Goal: Participate in discussion

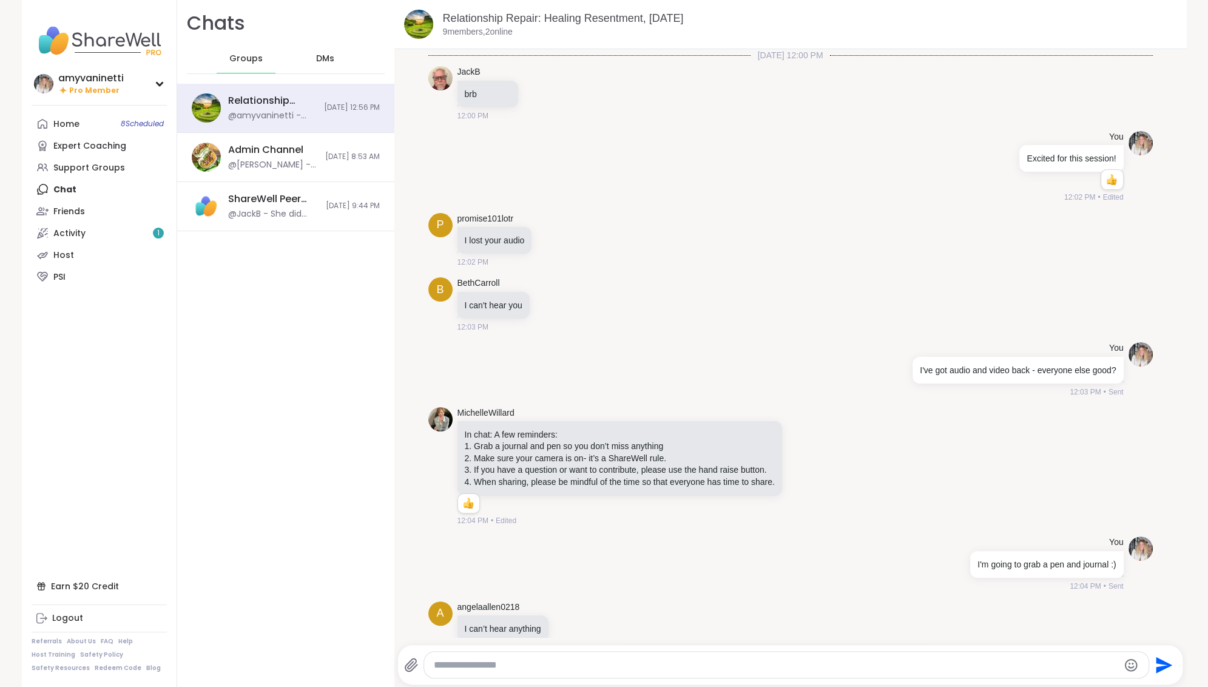
scroll to position [3085, 0]
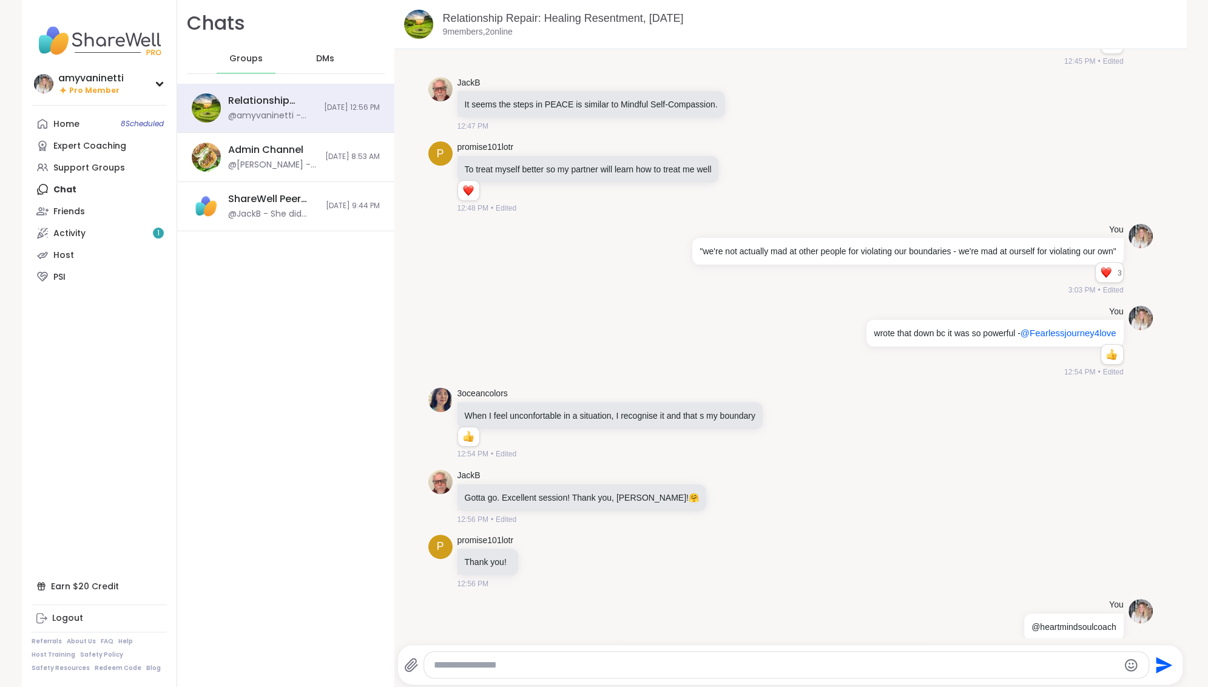
click at [56, 234] on div "Activity 1" at bounding box center [69, 233] width 32 height 12
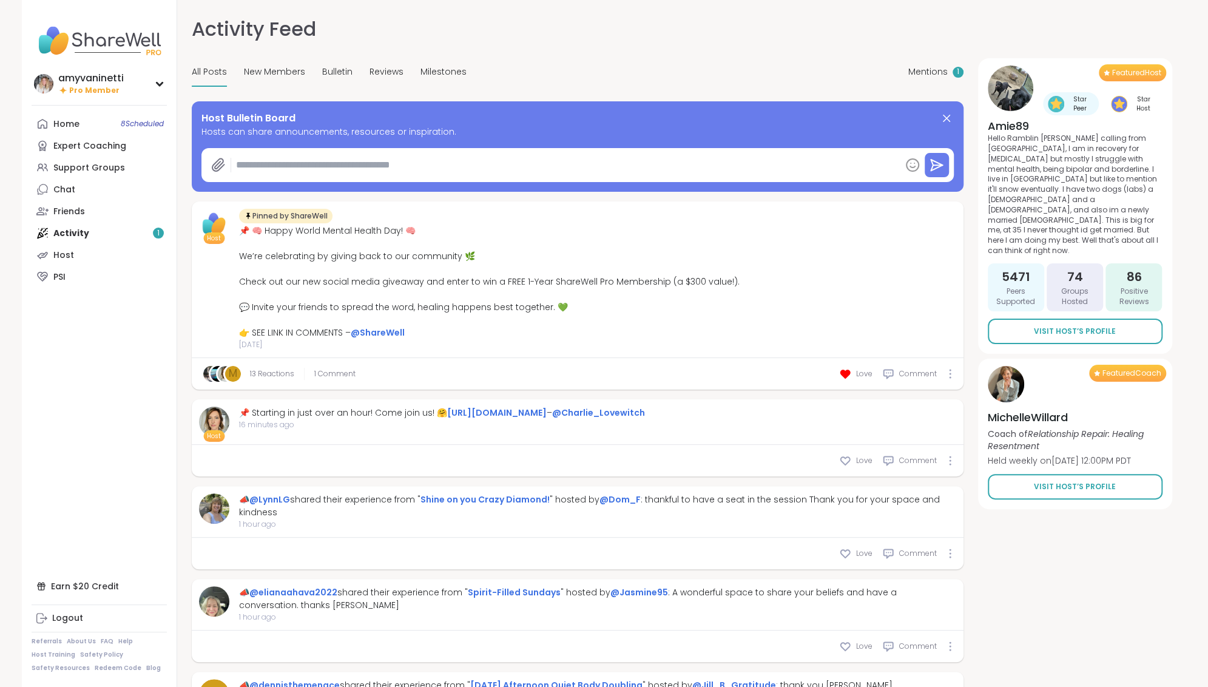
type textarea "*"
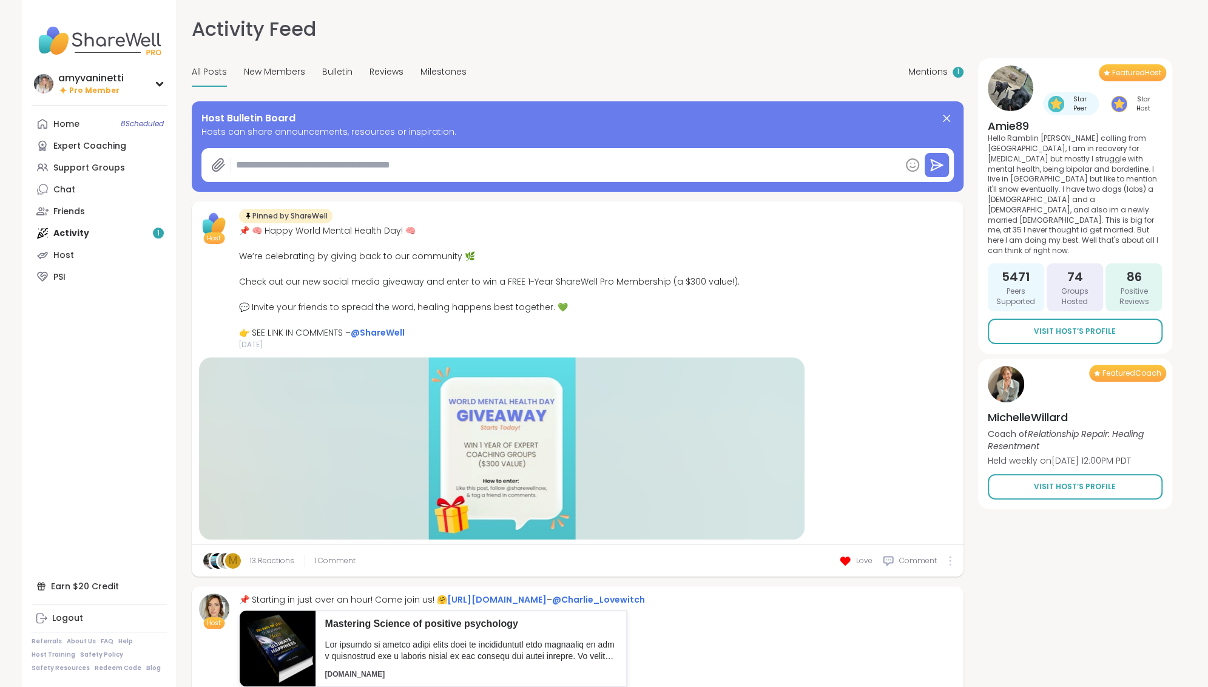
click at [952, 560] on div at bounding box center [949, 561] width 7 height 10
click at [966, 582] on line at bounding box center [967, 581] width 8 height 8
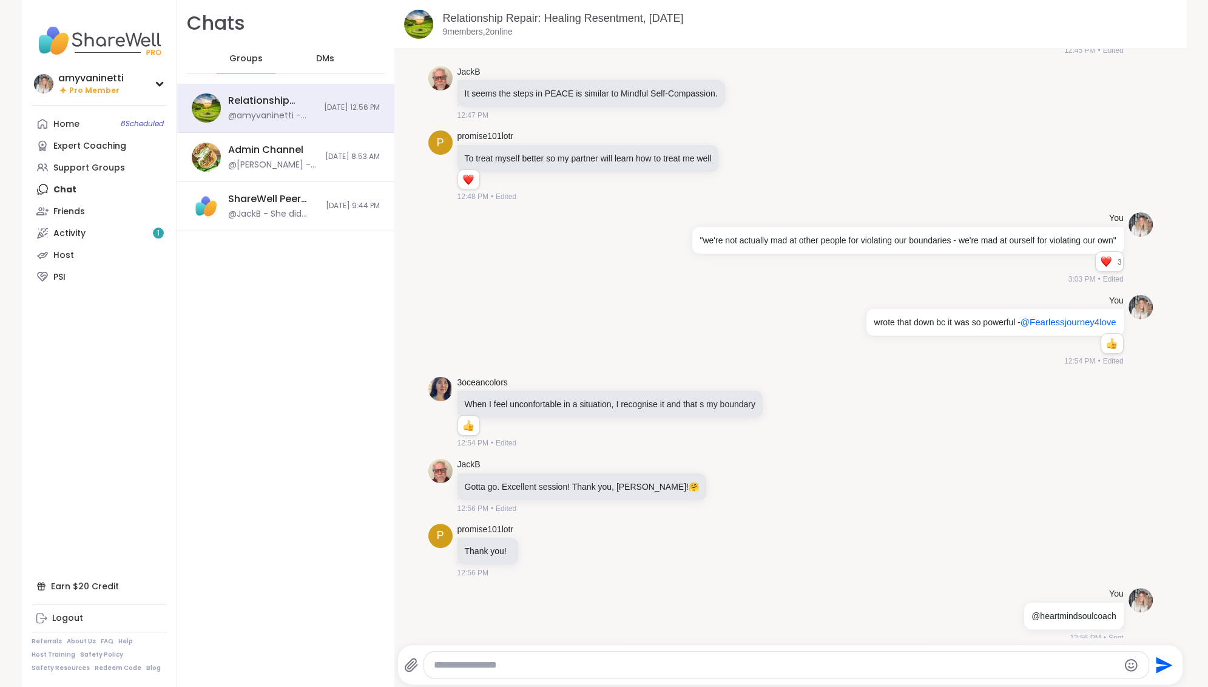
scroll to position [3085, 0]
